Goal: Task Accomplishment & Management: Manage account settings

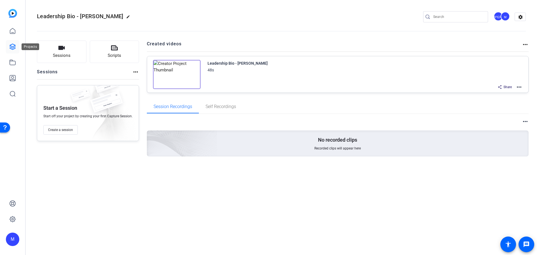
click at [12, 47] on icon at bounding box center [12, 46] width 7 height 7
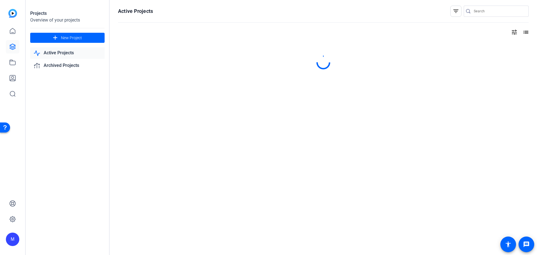
click at [68, 53] on link "Active Projects" at bounding box center [67, 52] width 74 height 11
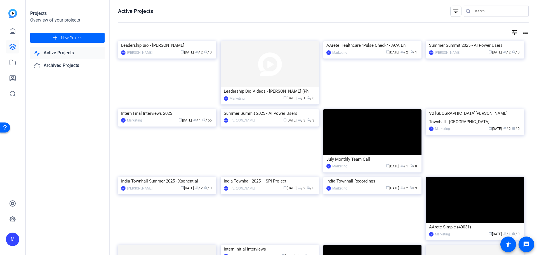
click at [68, 53] on link "Active Projects" at bounding box center [67, 52] width 74 height 11
click at [70, 53] on link "Active Projects" at bounding box center [67, 52] width 74 height 11
click at [244, 95] on div "Leadership Bio Videos - [PERSON_NAME] (Ph" at bounding box center [270, 91] width 92 height 8
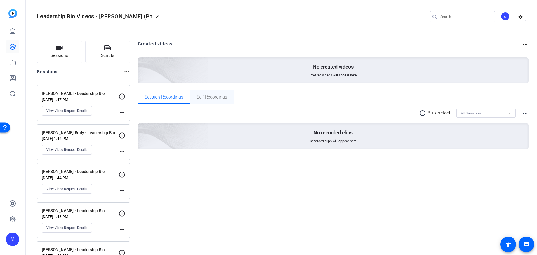
click at [221, 100] on span "Self Recordings" at bounding box center [212, 96] width 30 height 13
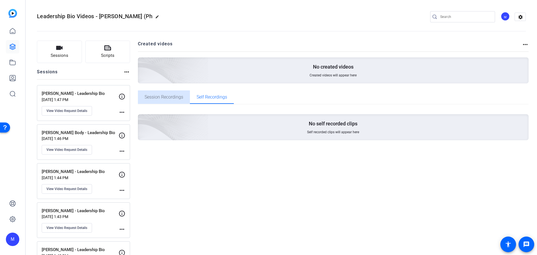
click at [167, 100] on span "Session Recordings" at bounding box center [164, 96] width 39 height 13
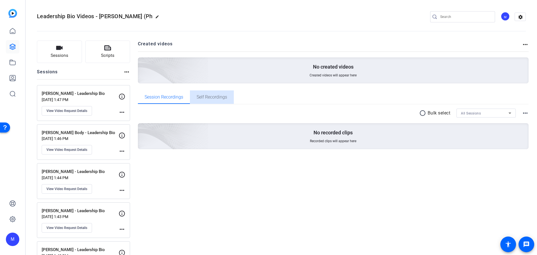
click at [220, 95] on span "Self Recordings" at bounding box center [212, 97] width 30 height 4
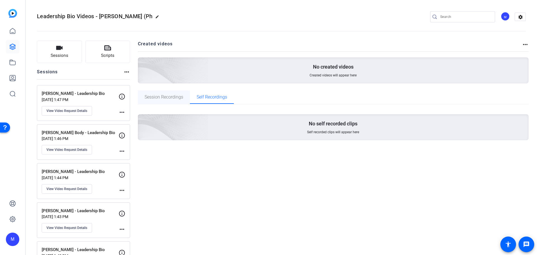
click at [155, 96] on span "Session Recordings" at bounding box center [164, 97] width 39 height 4
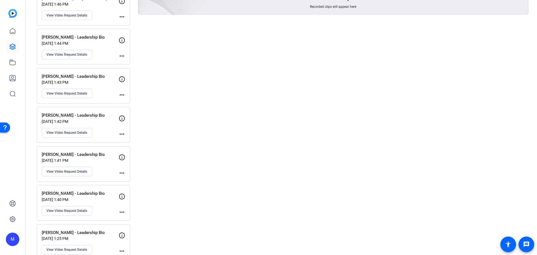
scroll to position [140, 0]
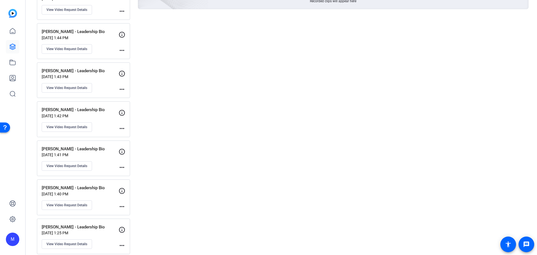
click at [103, 112] on p "[PERSON_NAME] - Leadership Bio" at bounding box center [80, 110] width 77 height 6
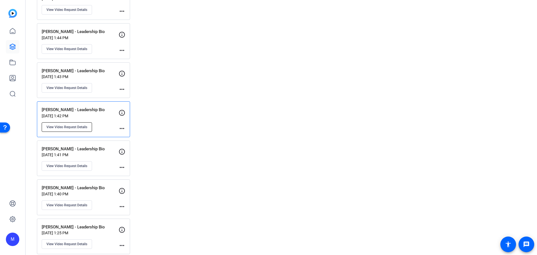
click at [79, 128] on span "View Video Request Details" at bounding box center [66, 127] width 41 height 4
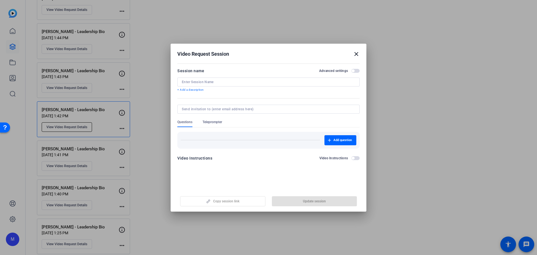
type input "[PERSON_NAME] - Leadership Bio"
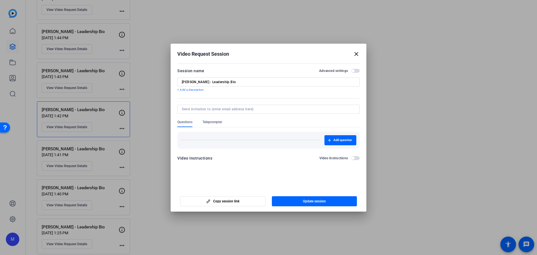
click at [356, 69] on span "button" at bounding box center [355, 71] width 8 height 4
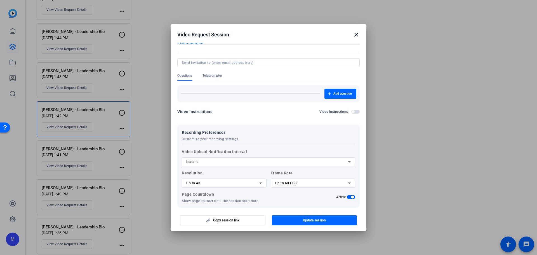
scroll to position [51, 0]
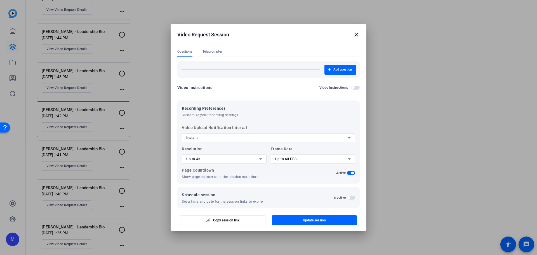
click at [236, 155] on mat-select "Up to 4K" at bounding box center [224, 158] width 76 height 7
click at [236, 155] on div at bounding box center [268, 127] width 537 height 255
click at [309, 156] on div "Up to 60 FPS" at bounding box center [311, 158] width 73 height 7
click at [309, 156] on div at bounding box center [268, 127] width 537 height 255
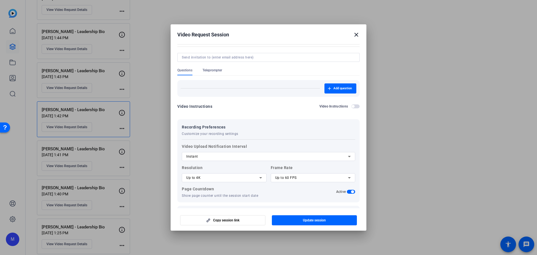
scroll to position [23, 0]
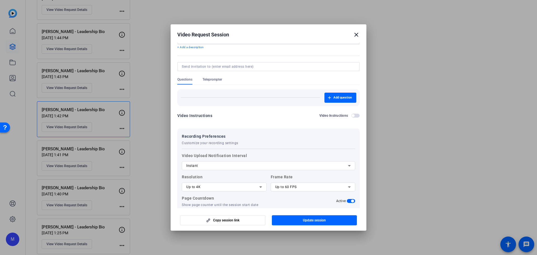
click at [353, 117] on span "button" at bounding box center [355, 116] width 8 height 4
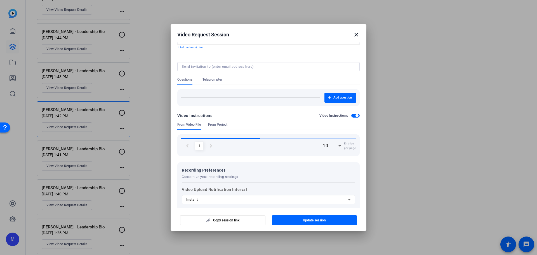
click at [353, 117] on span "button" at bounding box center [355, 116] width 8 height 4
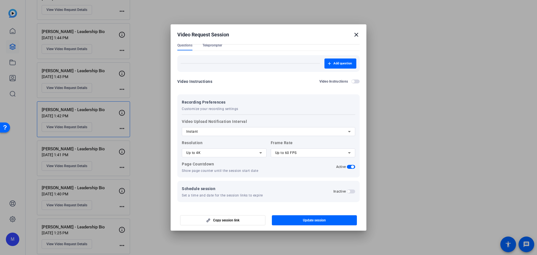
scroll to position [0, 0]
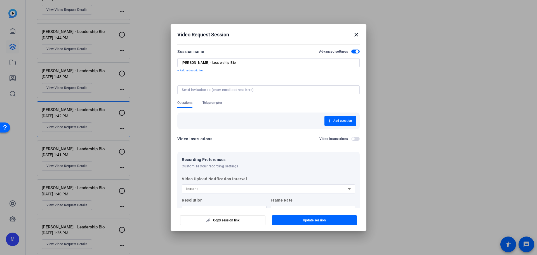
drag, startPoint x: 225, startPoint y: 108, endPoint x: 218, endPoint y: 105, distance: 7.4
click at [224, 108] on div "Add question" at bounding box center [268, 118] width 182 height 21
click at [218, 105] on span "Teleprompter" at bounding box center [212, 103] width 20 height 7
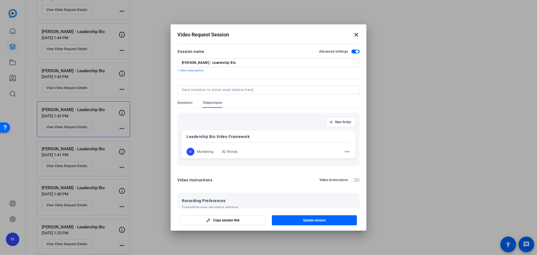
click at [181, 105] on span "Questions" at bounding box center [184, 102] width 15 height 4
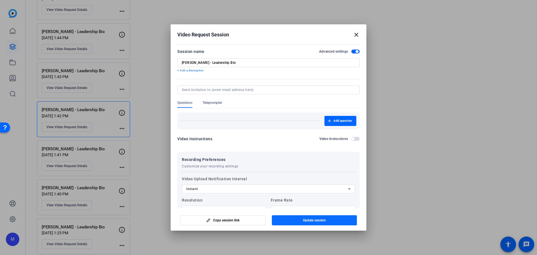
click at [313, 221] on span "Update session" at bounding box center [314, 220] width 23 height 4
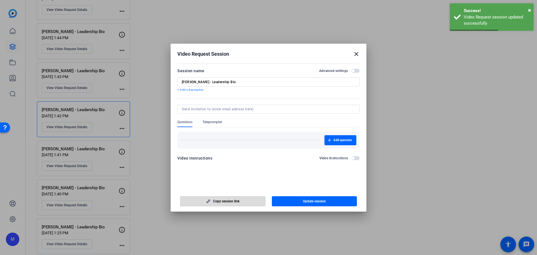
click at [234, 202] on span "Copy session link" at bounding box center [226, 201] width 26 height 4
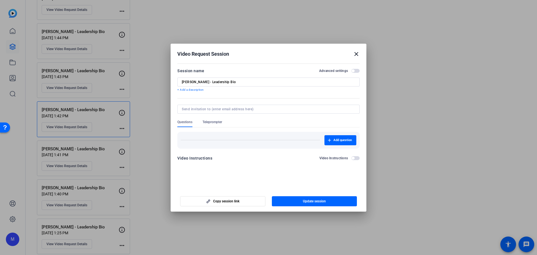
click at [356, 72] on span "button" at bounding box center [355, 71] width 8 height 4
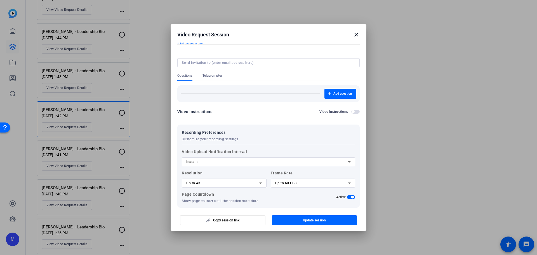
scroll to position [51, 0]
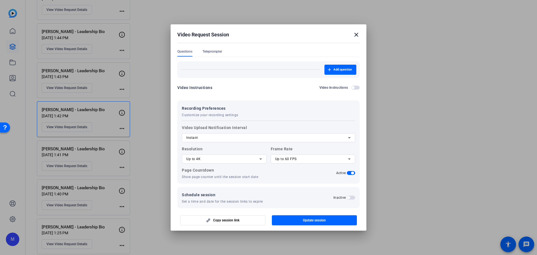
click at [213, 51] on span "Teleprompter" at bounding box center [212, 51] width 20 height 4
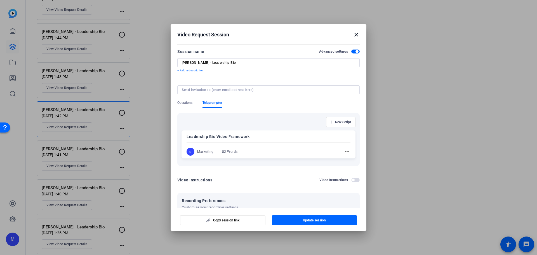
scroll to position [28, 0]
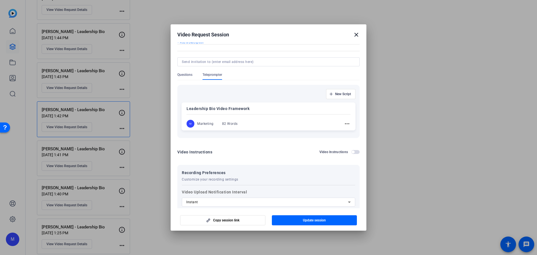
click at [251, 121] on div "M Marketing 82 Words more_horiz" at bounding box center [269, 124] width 164 height 8
click at [348, 124] on div "Leadership Bio Video Framework M Marketing 82 Words more_horiz" at bounding box center [268, 116] width 174 height 29
click at [344, 122] on mat-icon "more_horiz" at bounding box center [347, 123] width 7 height 7
click at [346, 132] on span "Edit" at bounding box center [356, 131] width 22 height 7
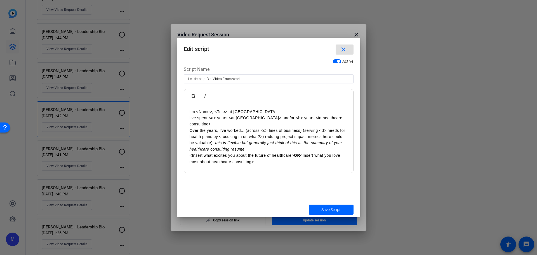
click at [267, 157] on p "<Insert what excites you about the future of healthcare> OR <Insert what you lo…" at bounding box center [269, 158] width 158 height 13
click at [327, 208] on span "Save Script" at bounding box center [330, 210] width 19 height 6
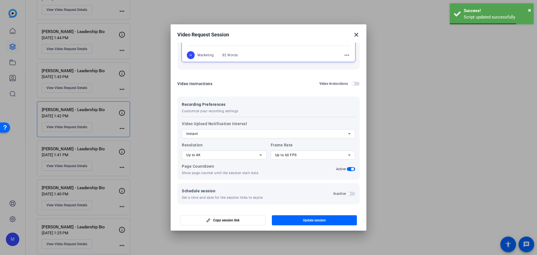
scroll to position [99, 0]
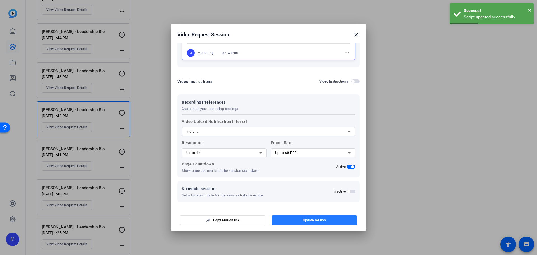
click at [317, 220] on span "Update session" at bounding box center [314, 220] width 23 height 4
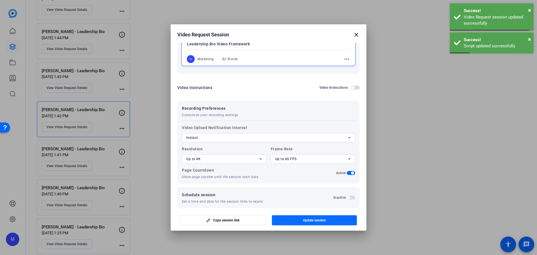
scroll to position [0, 0]
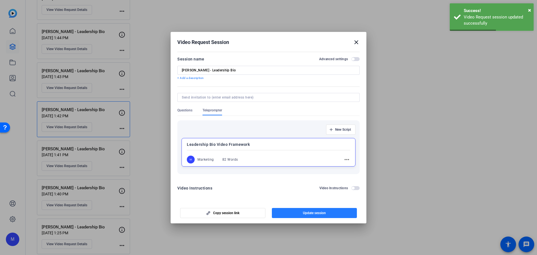
click at [318, 212] on span "Update session" at bounding box center [314, 213] width 23 height 4
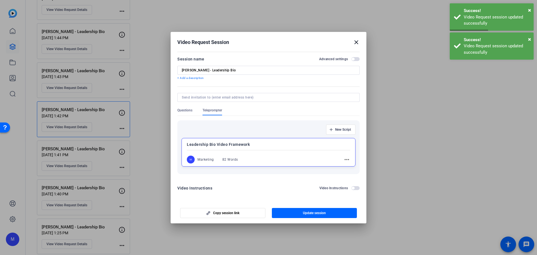
click at [354, 60] on span "button" at bounding box center [355, 59] width 8 height 4
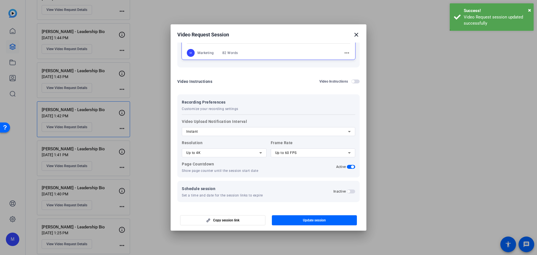
click at [244, 56] on div "M Marketing 82 Words more_horiz" at bounding box center [268, 53] width 163 height 8
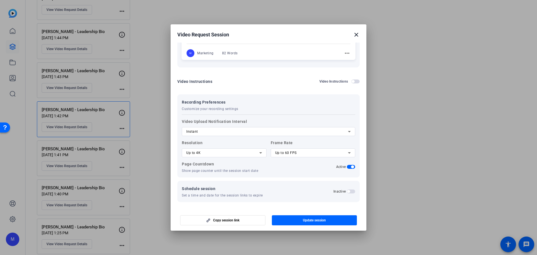
click at [346, 53] on mat-icon "more_horiz" at bounding box center [347, 53] width 7 height 7
click at [352, 60] on span "Edit" at bounding box center [356, 61] width 22 height 7
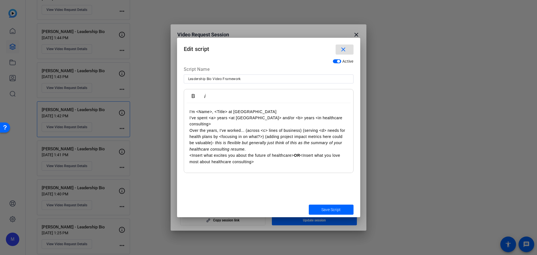
click at [0, 0] on div at bounding box center [0, 0] width 0 height 0
click at [332, 209] on span "Save Script" at bounding box center [330, 210] width 19 height 6
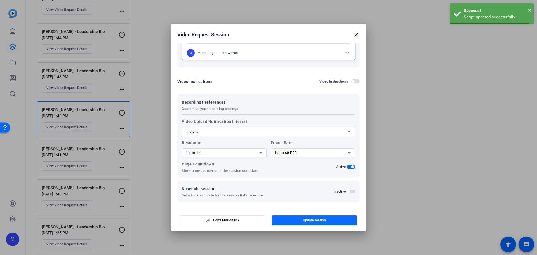
click at [313, 219] on span "Update session" at bounding box center [314, 220] width 23 height 4
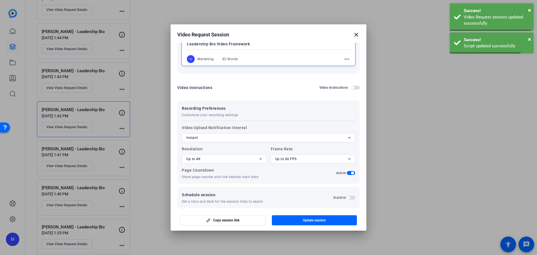
scroll to position [0, 0]
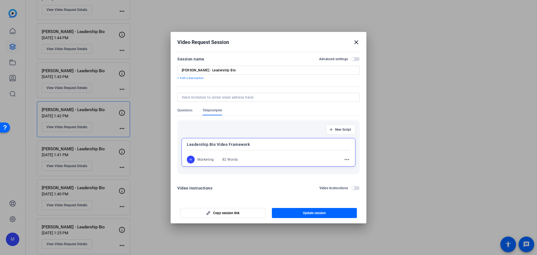
click at [358, 42] on mat-icon "close" at bounding box center [356, 42] width 7 height 7
